Goal: Information Seeking & Learning: Check status

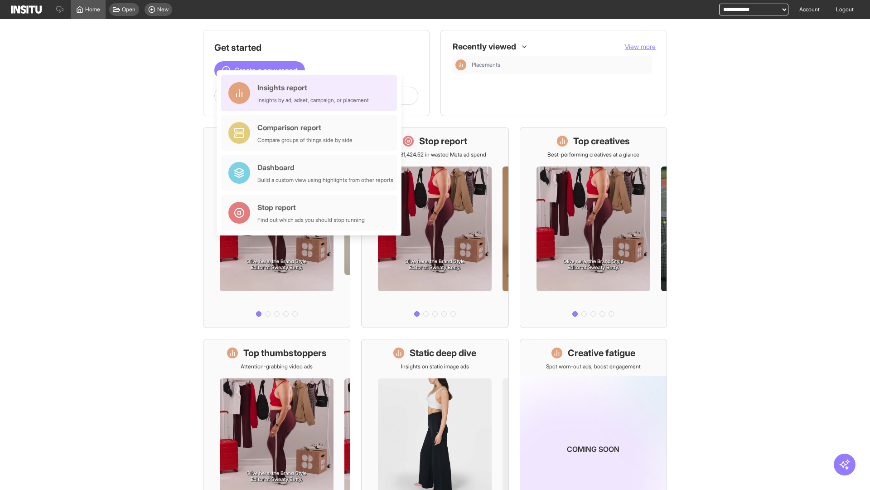
click at [311, 93] on div "Insights report Insights by ad, adset, campaign, or placement" at bounding box center [314, 93] width 112 height 22
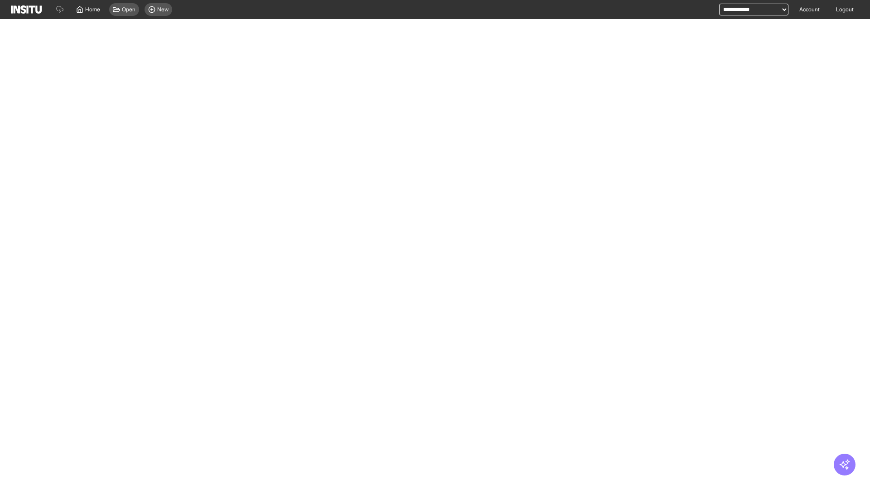
select select "**"
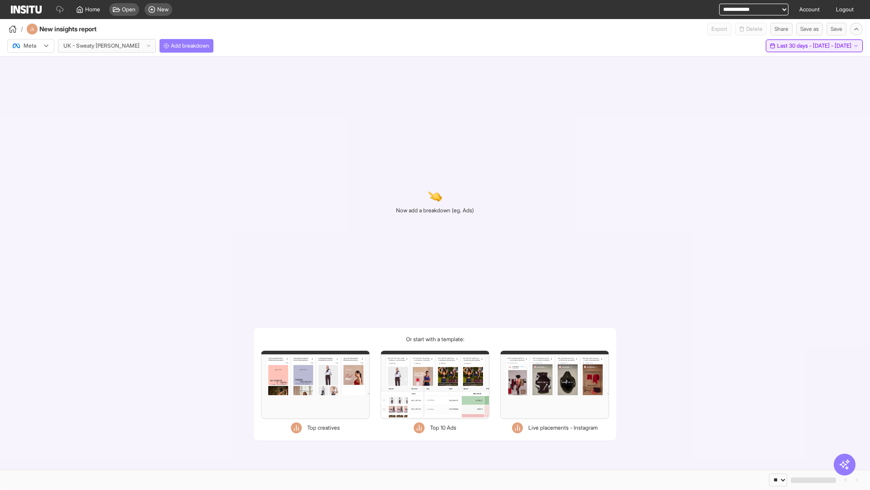
click at [796, 46] on span "Last 30 days - [DATE] - [DATE]" at bounding box center [815, 45] width 74 height 7
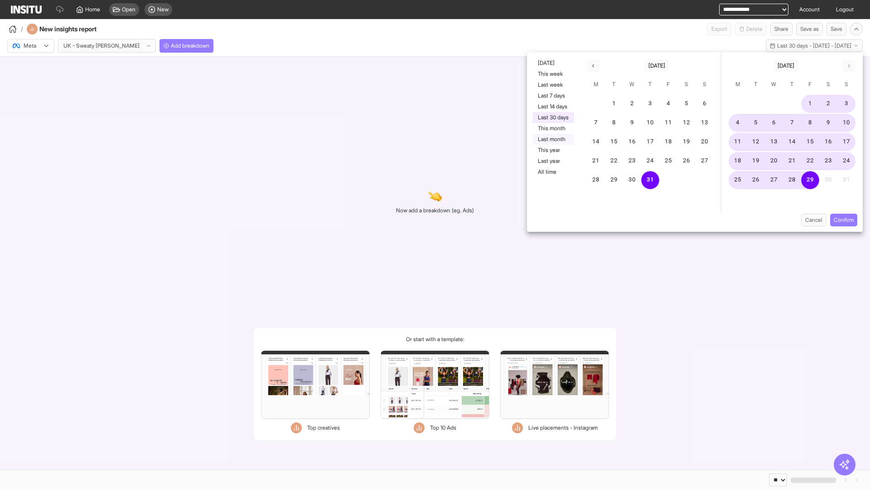
click at [553, 139] on button "Last month" at bounding box center [554, 139] width 42 height 11
